Goal: Navigation & Orientation: Find specific page/section

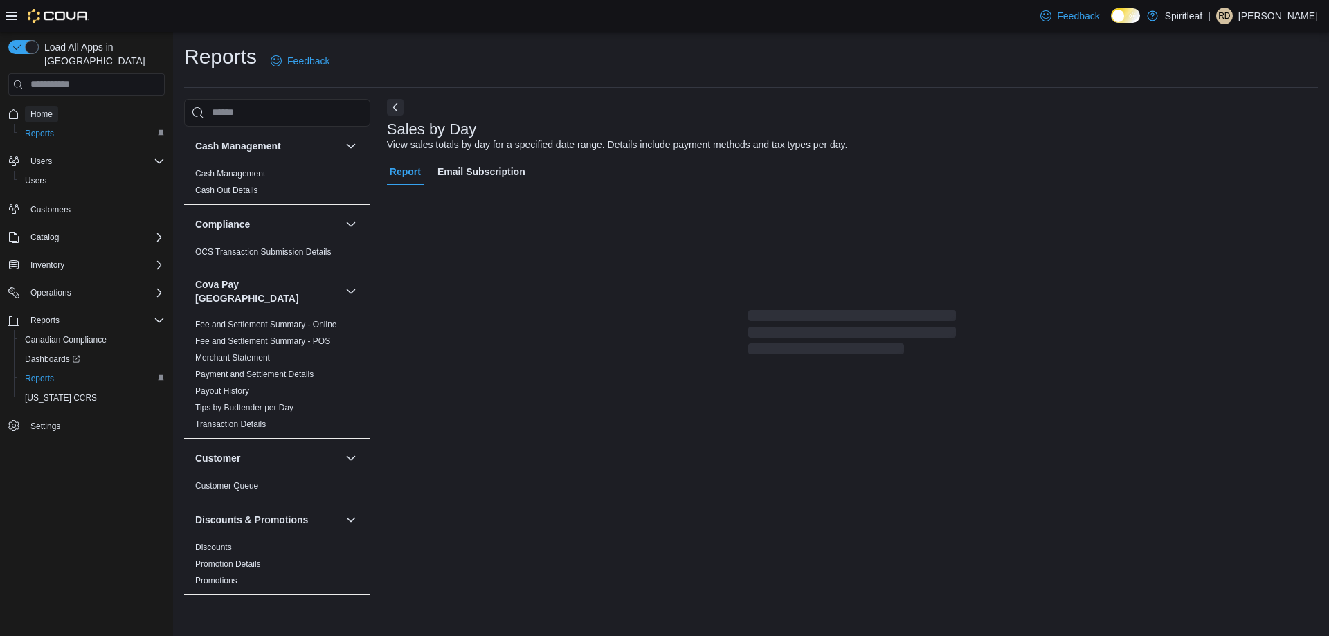
click at [46, 109] on span "Home" at bounding box center [41, 114] width 22 height 11
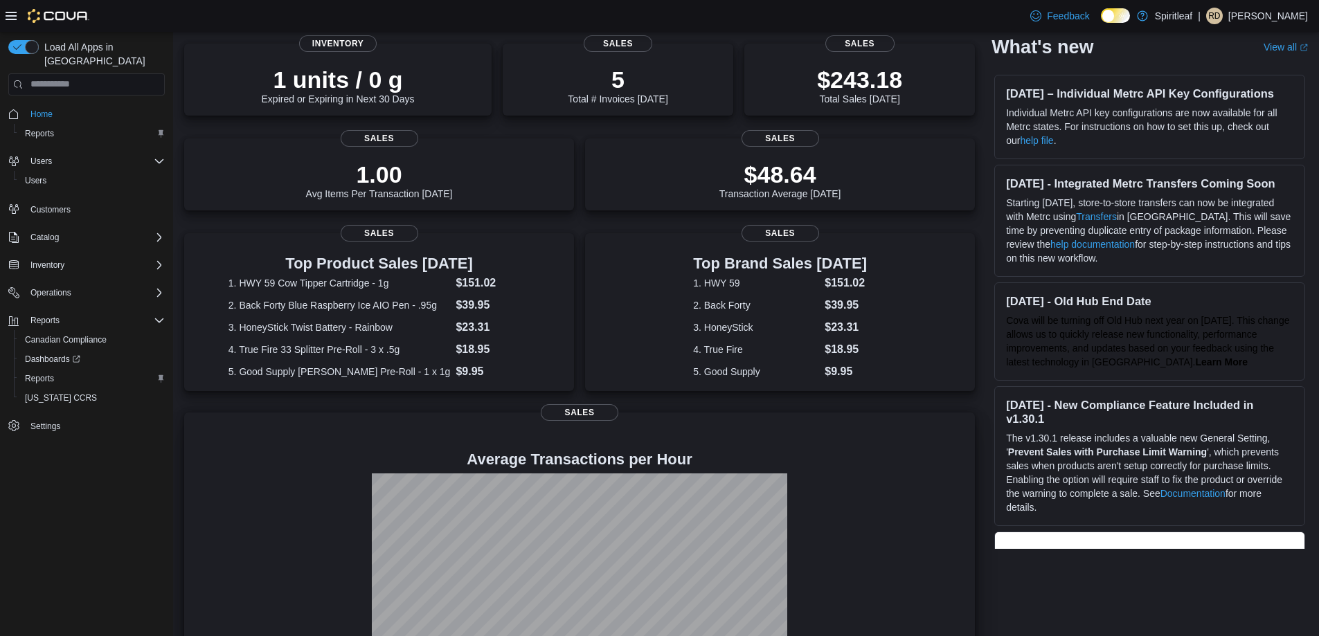
scroll to position [187, 0]
